Goal: Task Accomplishment & Management: Manage account settings

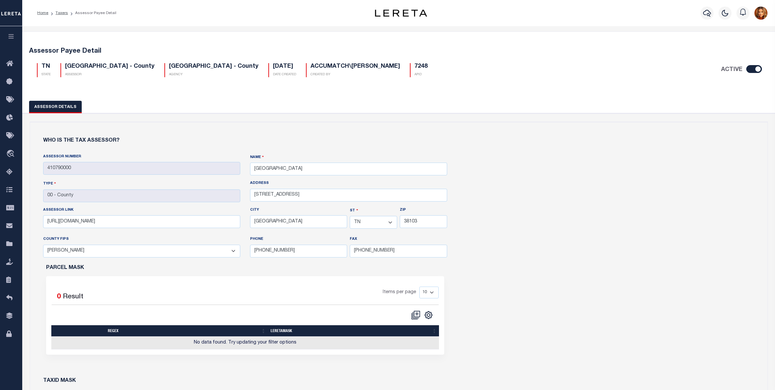
select select "TN"
select select "47157"
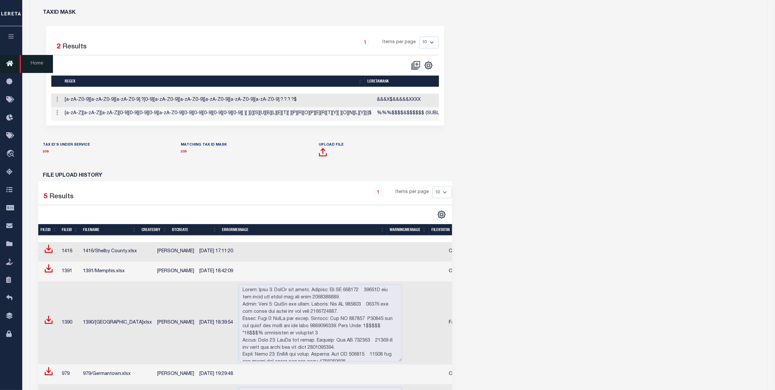
click at [8, 64] on icon at bounding box center [11, 64] width 10 height 8
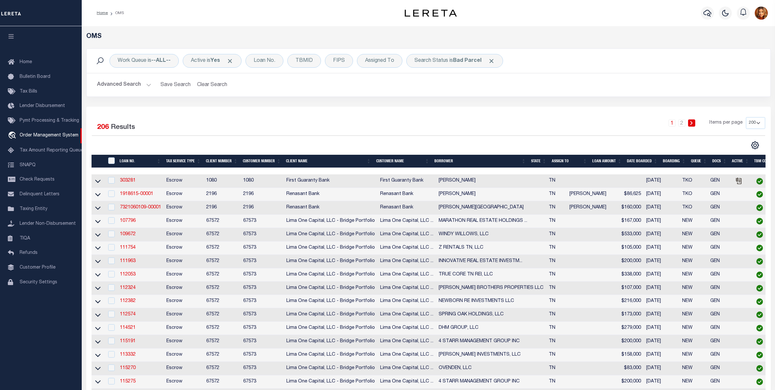
select select "200"
click at [264, 63] on div "Loan No." at bounding box center [264, 61] width 38 height 14
type input "10010612"
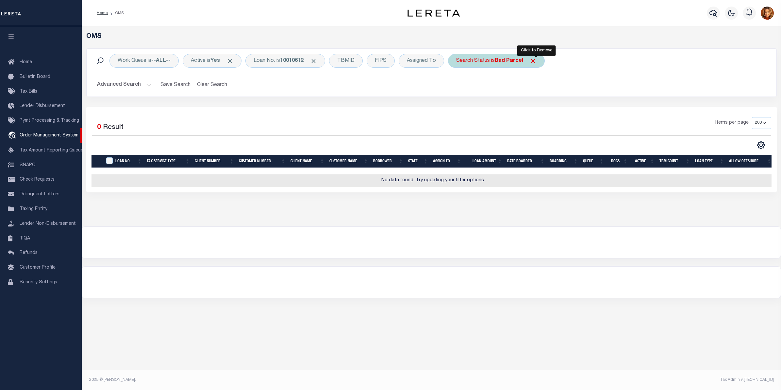
click at [536, 61] on span "Click to Remove" at bounding box center [533, 61] width 7 height 7
click at [119, 80] on button "Advanced Search" at bounding box center [124, 84] width 54 height 13
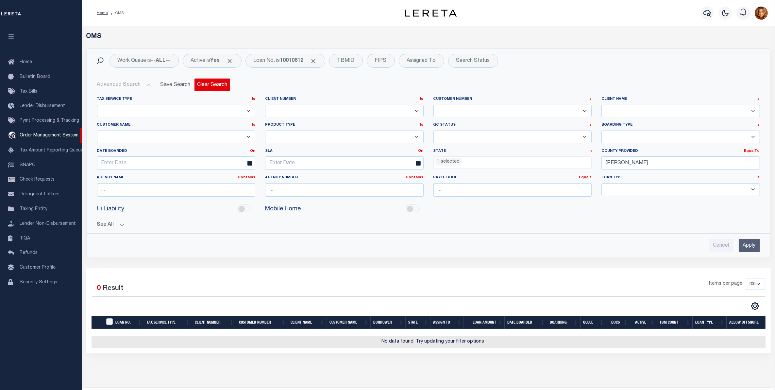
click at [206, 79] on button "Clear Search" at bounding box center [212, 84] width 36 height 13
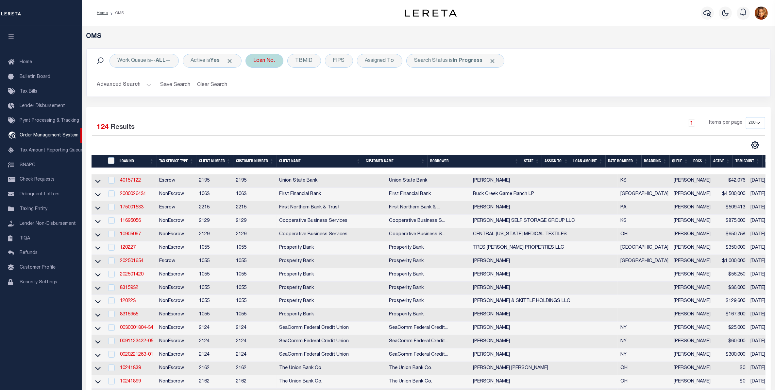
click at [270, 64] on div "Loan No." at bounding box center [264, 61] width 38 height 14
type input "10010612"
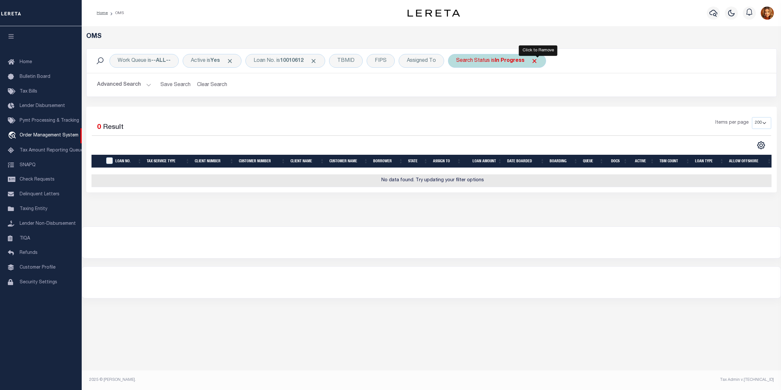
click at [538, 60] on span "Click to Remove" at bounding box center [534, 61] width 7 height 7
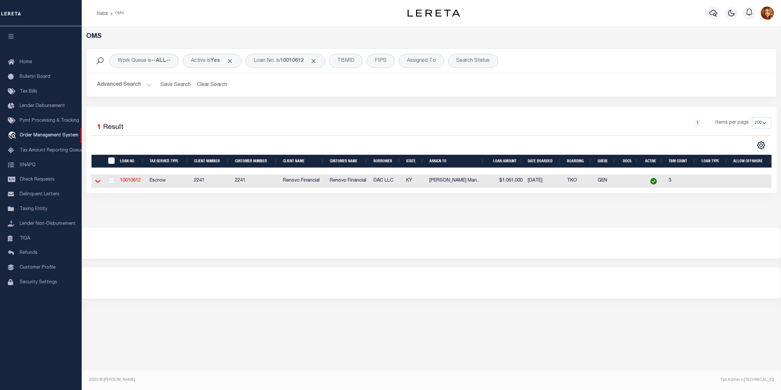
click at [96, 181] on icon at bounding box center [98, 180] width 6 height 7
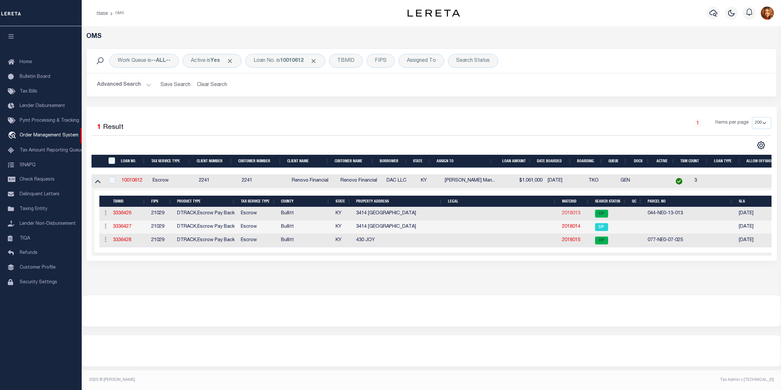
click at [571, 213] on link "2018013" at bounding box center [571, 213] width 18 height 5
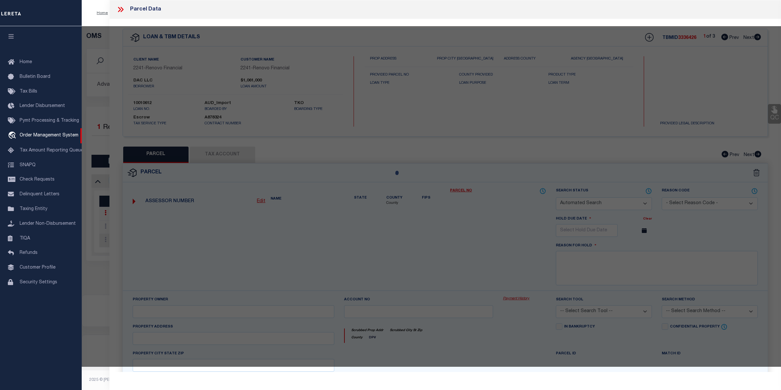
checkbox input "false"
select select "CP"
type input "DAC LLC"
select select "AGW"
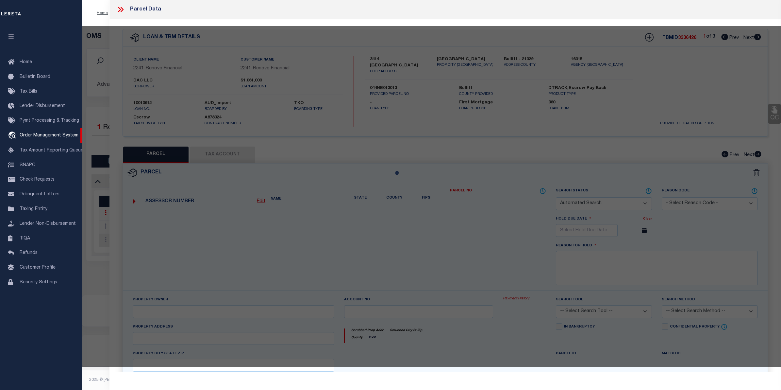
select select
type input "[STREET_ADDRESS][PERSON_NAME]"
checkbox input "false"
type input "[GEOGRAPHIC_DATA]"
type textarea "LTS 60-61-62 SEC 3-A [PERSON_NAME][GEOGRAPHIC_DATA]"
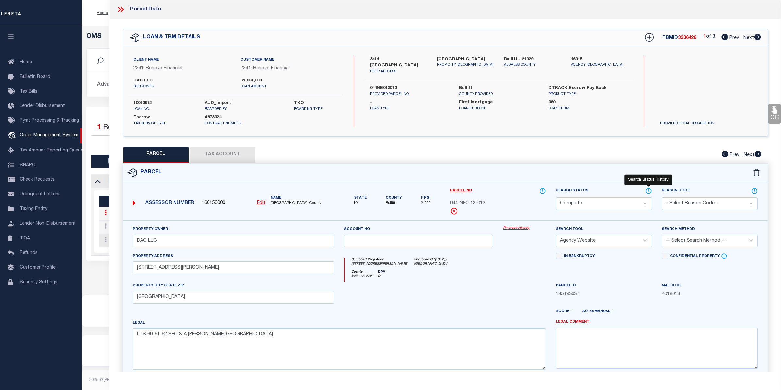
click at [647, 192] on icon at bounding box center [648, 190] width 7 height 7
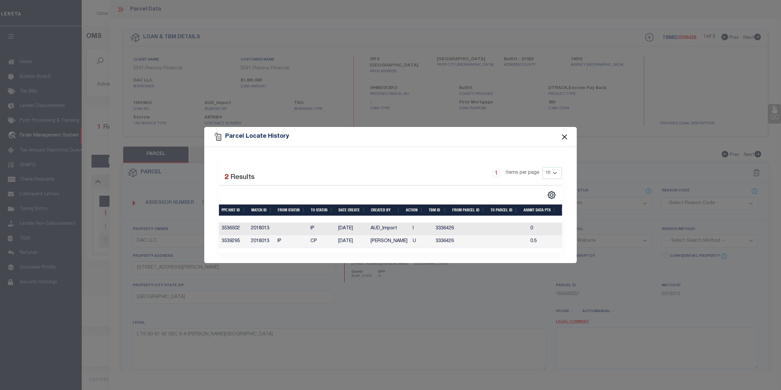
click at [564, 135] on button "Close" at bounding box center [564, 136] width 8 height 8
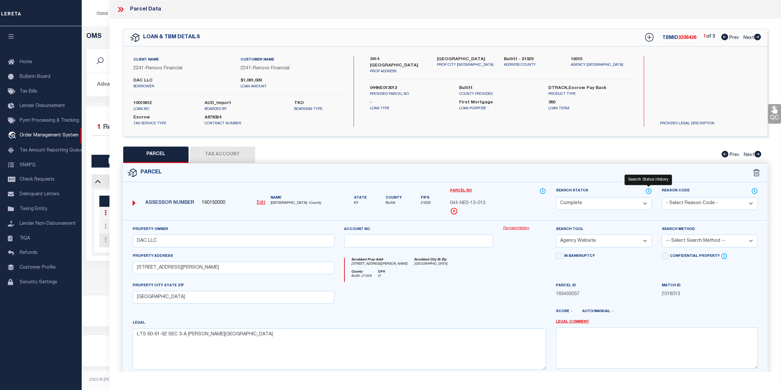
click at [649, 188] on icon at bounding box center [648, 190] width 5 height 5
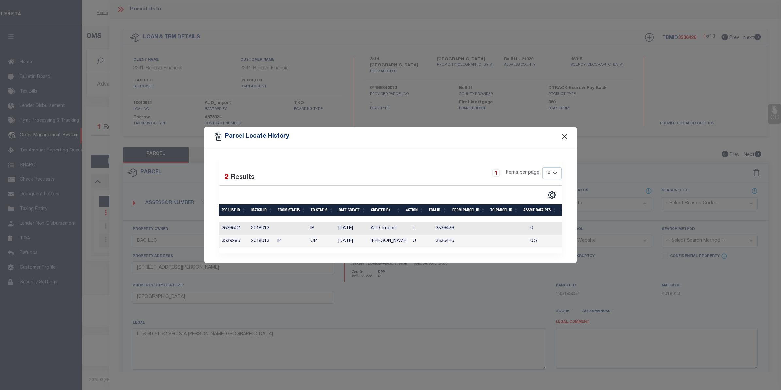
drag, startPoint x: 564, startPoint y: 133, endPoint x: 312, endPoint y: 137, distance: 252.3
click at [556, 131] on div "Parcel Locate History" at bounding box center [390, 137] width 373 height 20
click at [560, 135] on button "Close" at bounding box center [564, 136] width 8 height 8
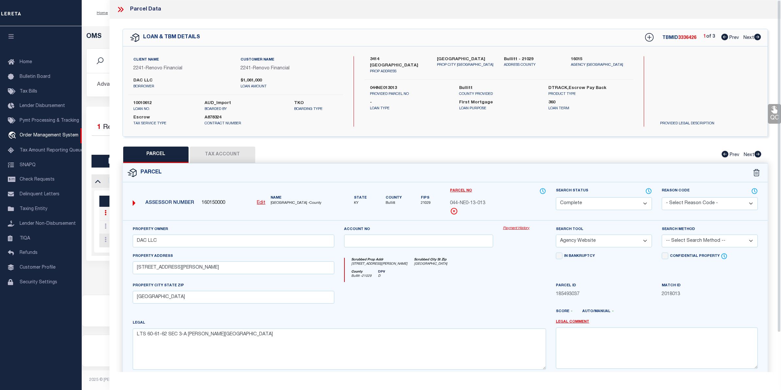
click at [227, 150] on button "Tax Account" at bounding box center [222, 154] width 65 height 16
select select "100"
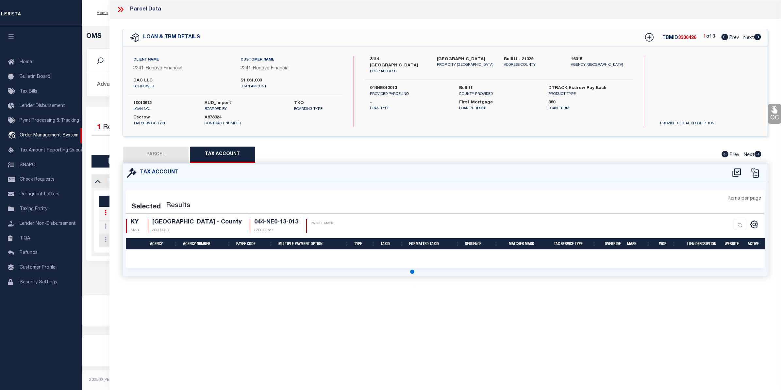
select select "100"
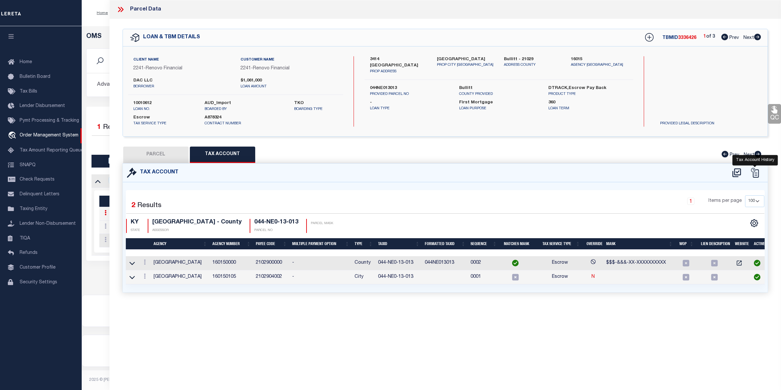
click at [756, 173] on icon at bounding box center [755, 173] width 10 height 10
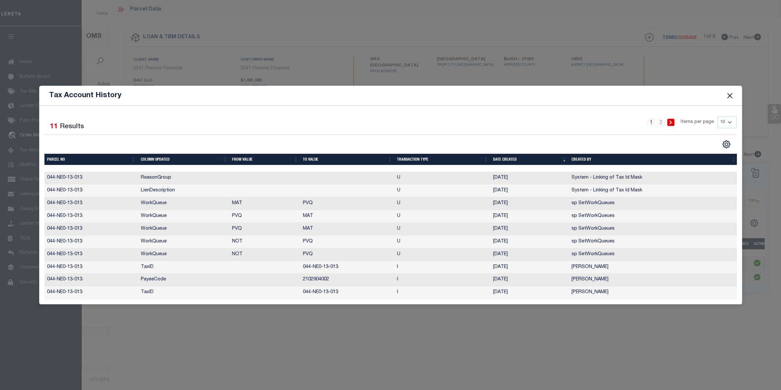
click at [729, 94] on button "Close" at bounding box center [730, 95] width 8 height 8
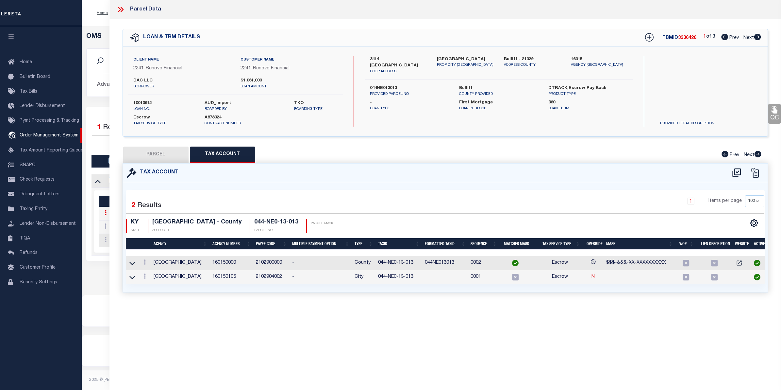
click at [120, 9] on icon at bounding box center [119, 9] width 3 height 5
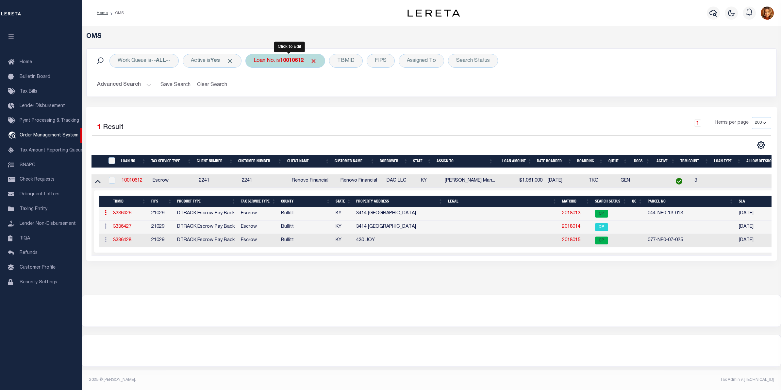
click at [294, 56] on div "Loan No. is 10010612" at bounding box center [285, 61] width 80 height 14
type input "10903314"
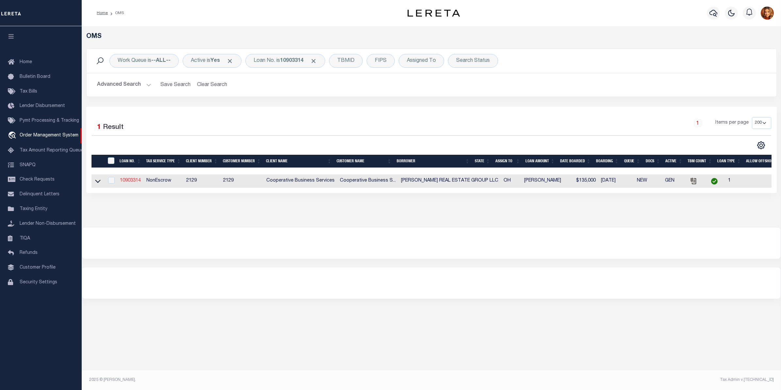
click at [132, 180] on link "10903314" at bounding box center [130, 180] width 21 height 5
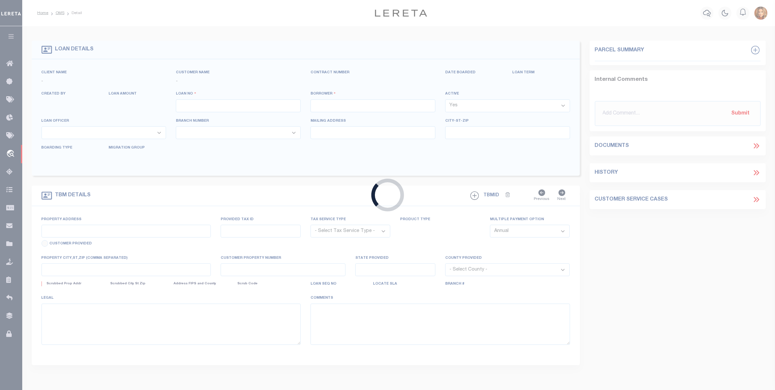
type input "10903314"
type input "[PERSON_NAME] REAL ESTATE GROUP LLC"
select select
type input "[STREET_ADDRESS][PERSON_NAME]"
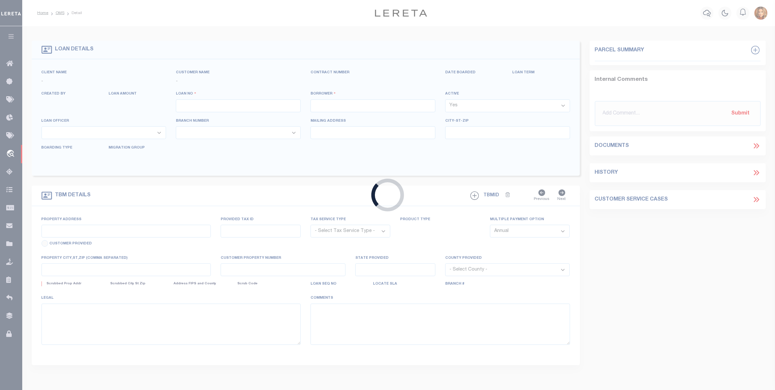
type input "[GEOGRAPHIC_DATA], [GEOGRAPHIC_DATA] 43219"
select select "10"
select select "NonEscrow"
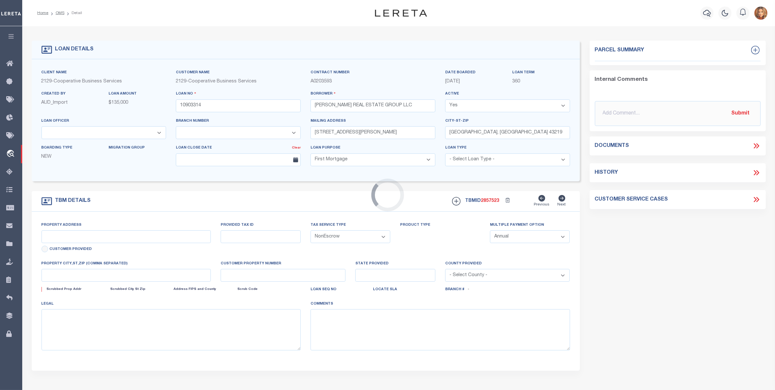
select select "20012"
select select "3334"
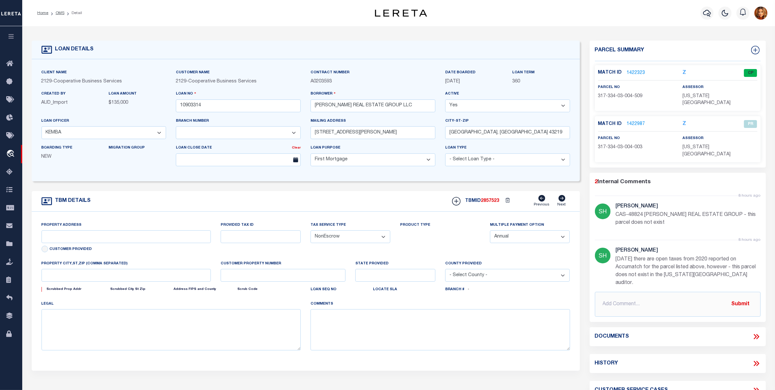
type input "[STREET_ADDRESS]"
select select
type input "[GEOGRAPHIC_DATA], OH 43082"
type input "5505"
type input "OH"
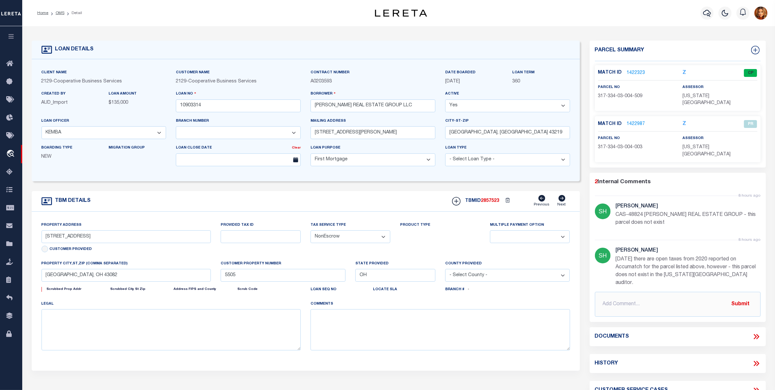
select select
